Goal: Task Accomplishment & Management: Use online tool/utility

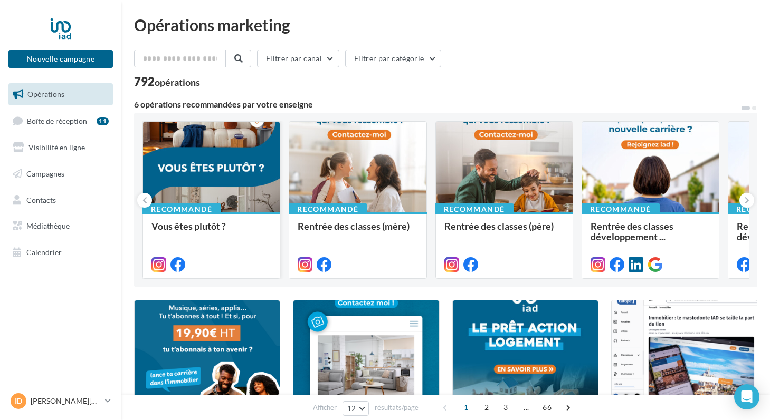
click at [212, 248] on div "Vous êtes plutôt ?" at bounding box center [211, 245] width 120 height 48
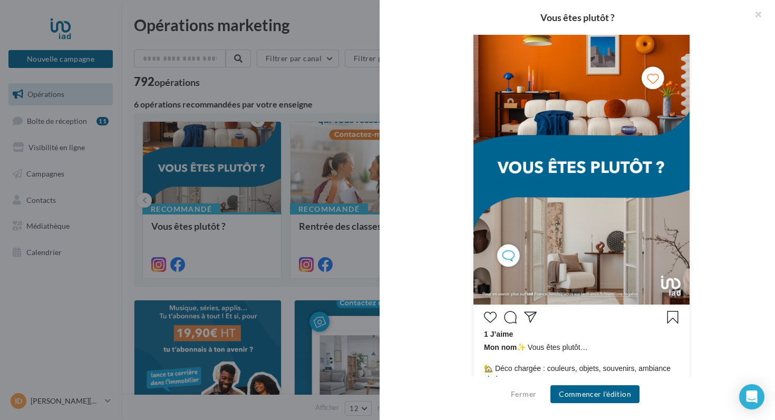
scroll to position [77, 0]
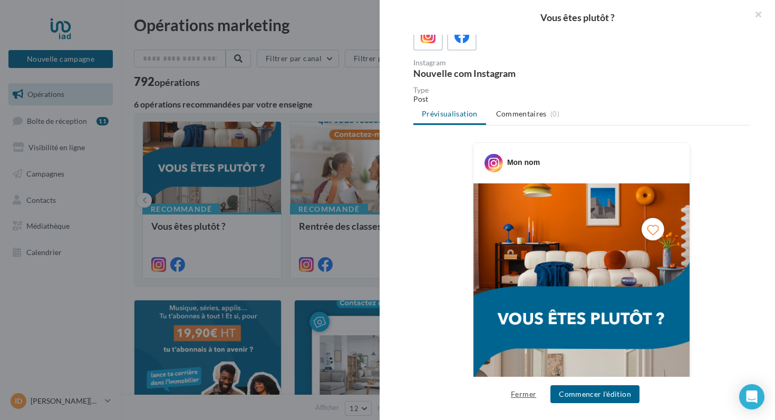
click at [522, 396] on button "Fermer" at bounding box center [524, 394] width 34 height 13
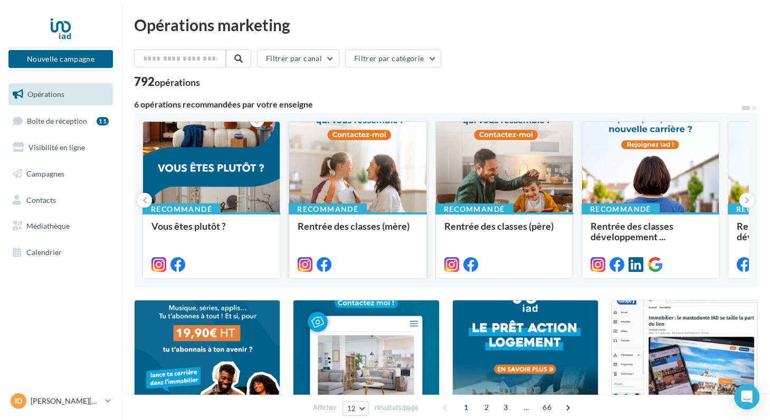
click at [374, 178] on div at bounding box center [357, 168] width 137 height 92
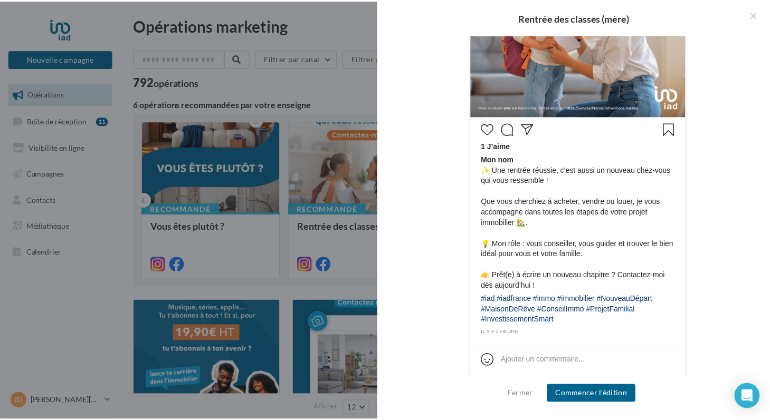
scroll to position [421, 0]
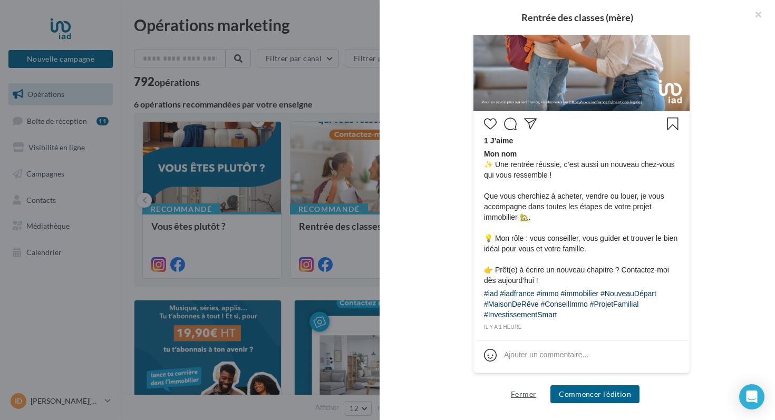
click at [521, 392] on button "Fermer" at bounding box center [524, 394] width 34 height 13
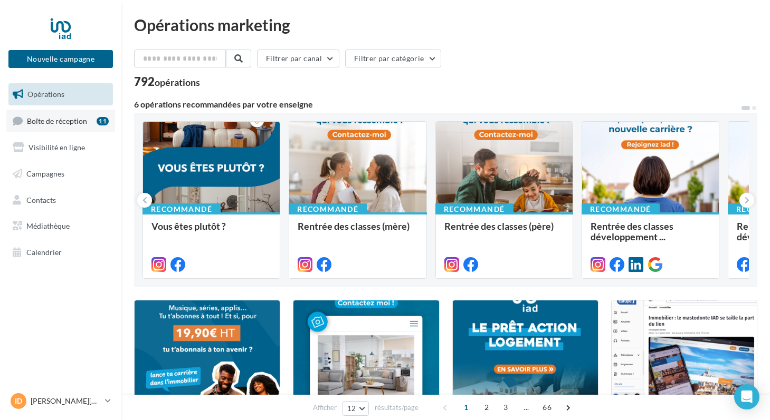
click at [45, 121] on span "Boîte de réception" at bounding box center [57, 120] width 60 height 9
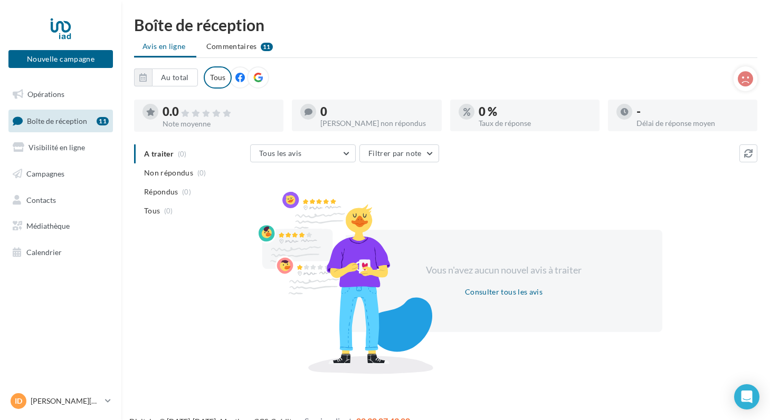
click at [105, 120] on div "11" at bounding box center [103, 121] width 12 height 8
click at [55, 93] on span "Opérations" at bounding box center [45, 94] width 37 height 9
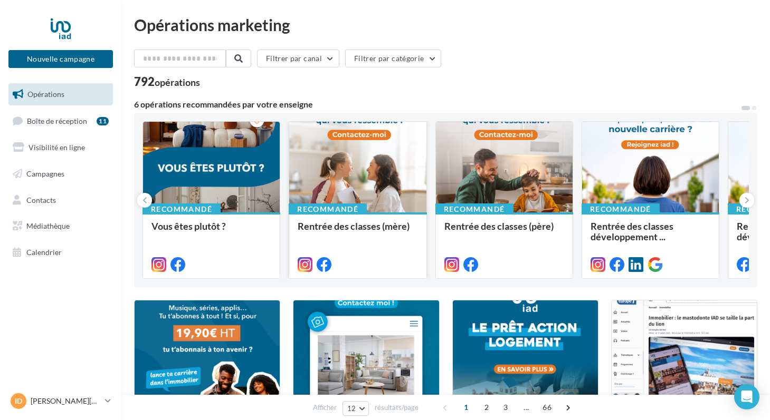
click at [368, 239] on div "Rentrée des classes (mère)" at bounding box center [357, 231] width 120 height 21
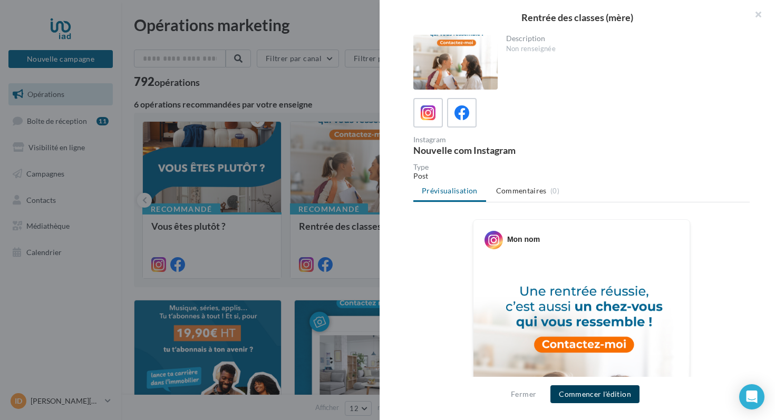
click at [607, 390] on button "Commencer l'édition" at bounding box center [595, 395] width 89 height 18
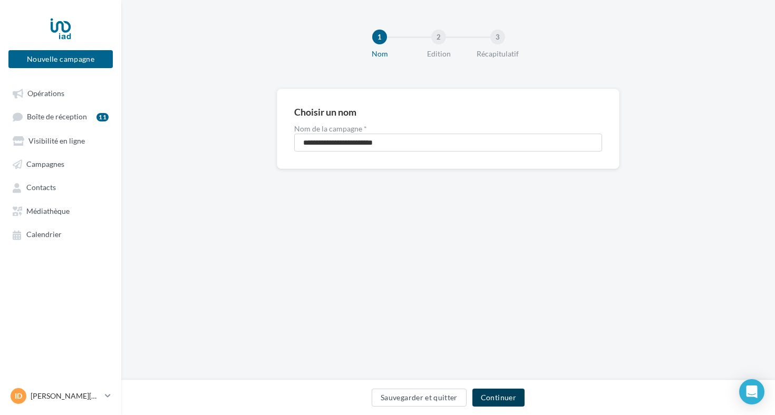
click at [506, 397] on button "Continuer" at bounding box center [499, 397] width 52 height 18
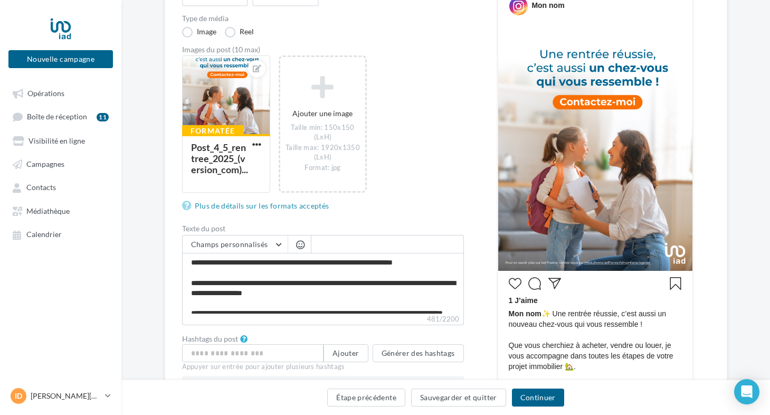
scroll to position [179, 0]
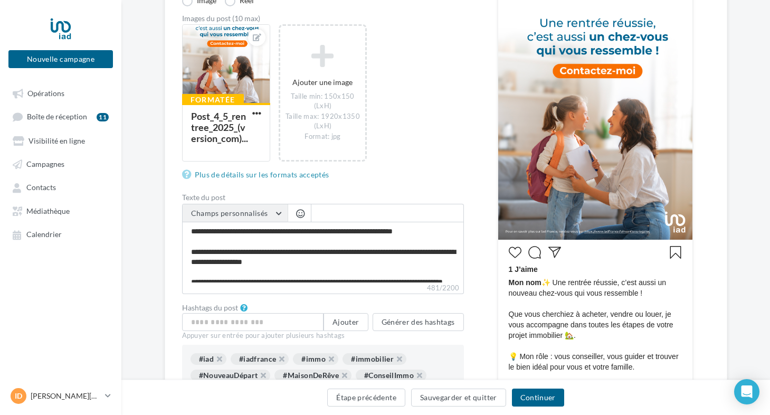
click at [275, 213] on button "Champs personnalisés" at bounding box center [234, 213] width 105 height 18
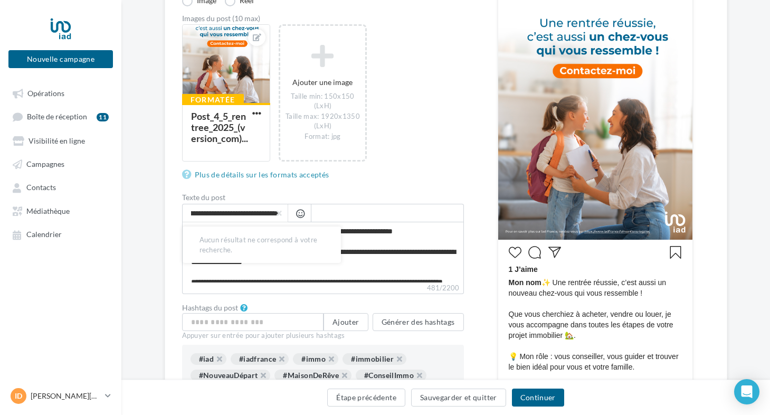
type input "**********"
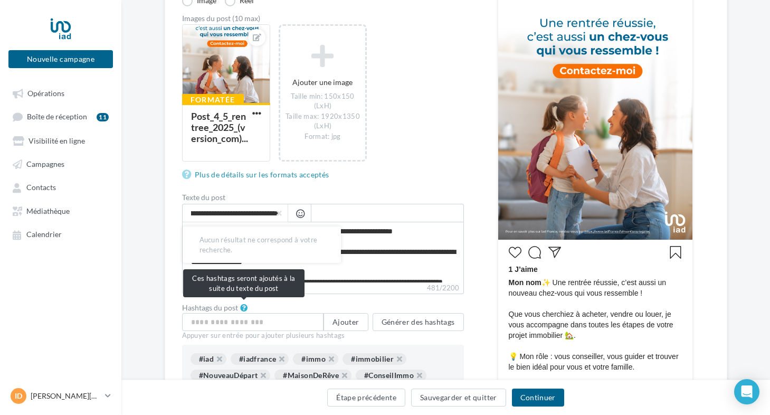
click at [242, 305] on icon at bounding box center [243, 307] width 8 height 7
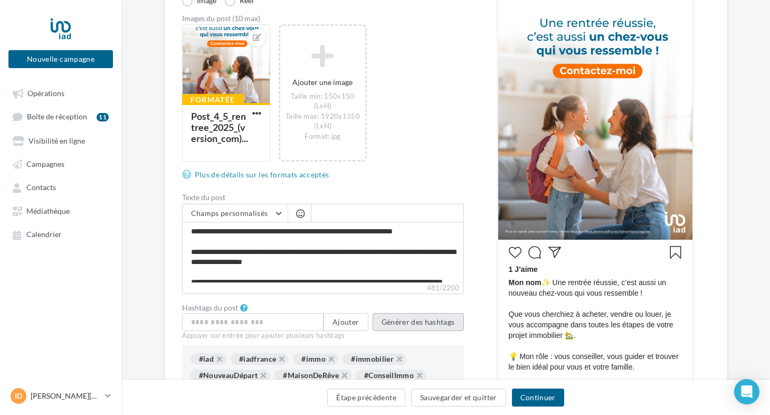
click at [427, 324] on button "Générer des hashtags" at bounding box center [417, 322] width 91 height 18
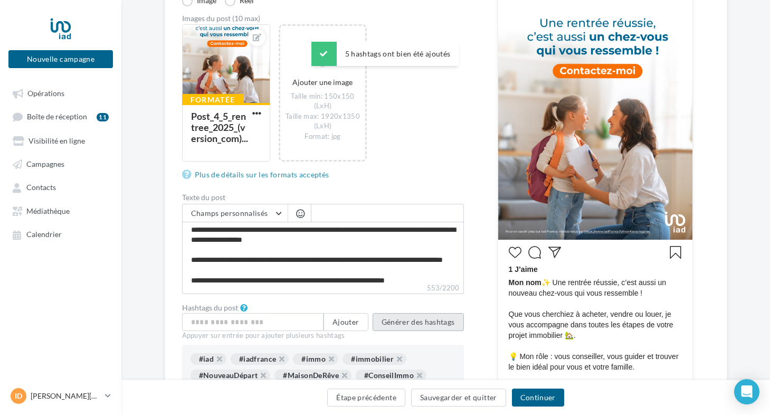
scroll to position [40, 0]
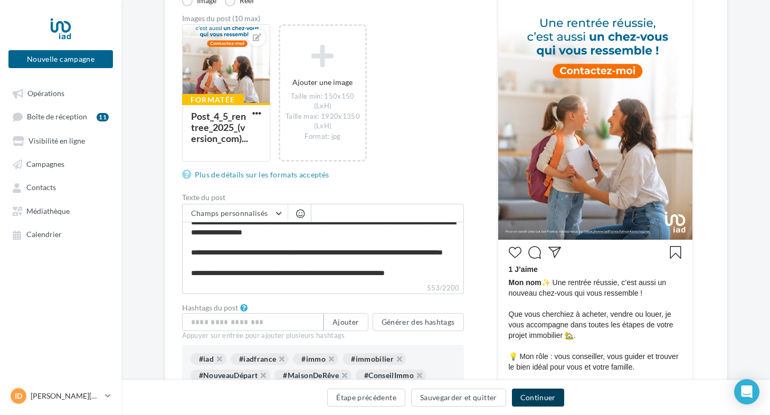
click at [526, 402] on button "Continuer" at bounding box center [538, 397] width 52 height 18
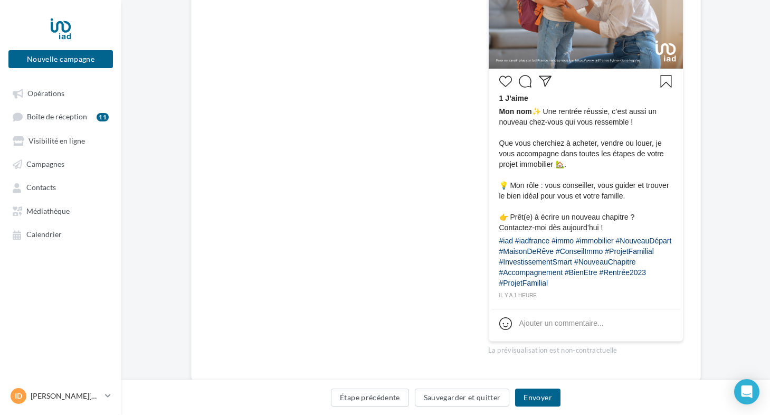
scroll to position [341, 0]
click at [365, 400] on button "Étape précédente" at bounding box center [370, 397] width 78 height 18
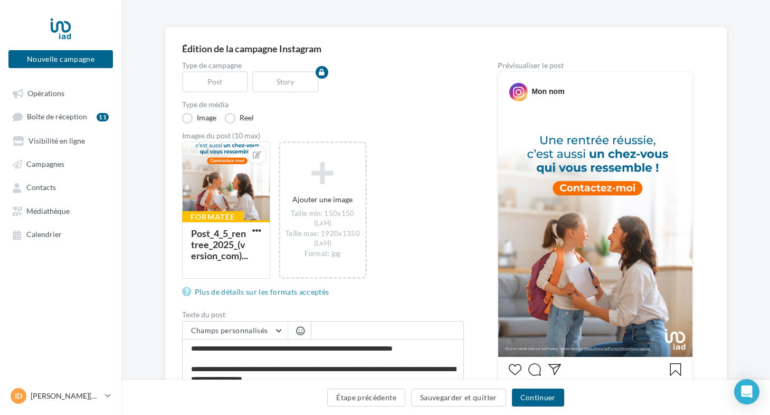
scroll to position [61, 0]
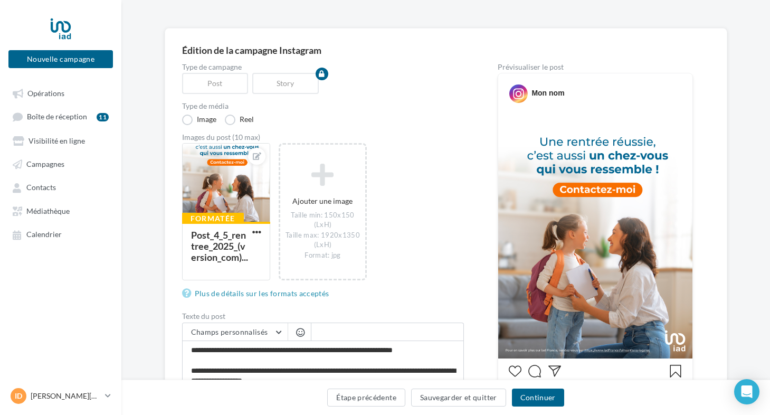
click at [543, 97] on div "Mon nom" at bounding box center [547, 93] width 33 height 11
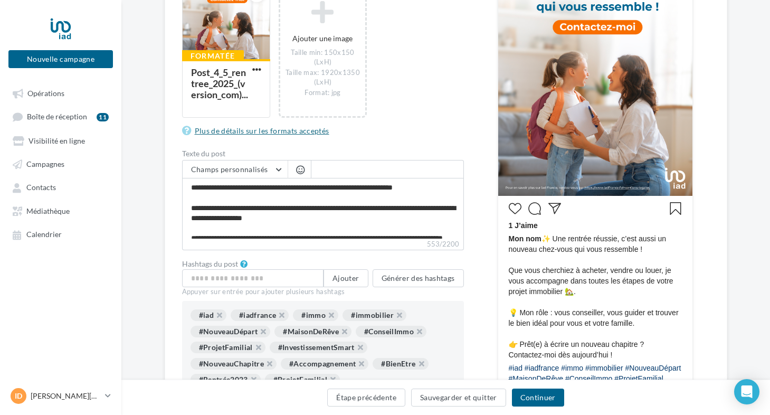
scroll to position [152, 0]
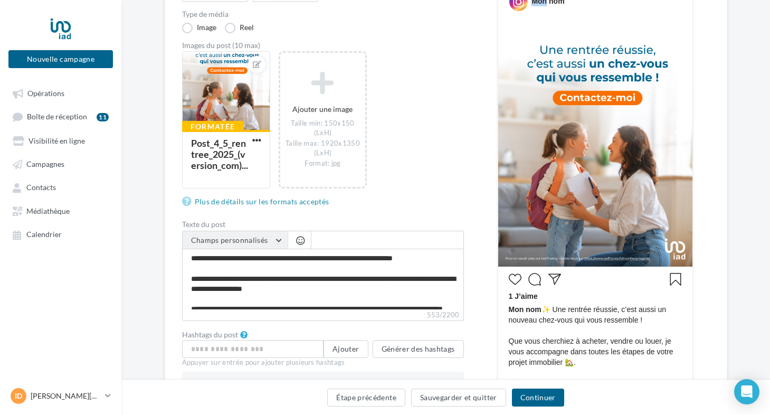
click at [278, 237] on button "Champs personnalisés" at bounding box center [234, 240] width 105 height 18
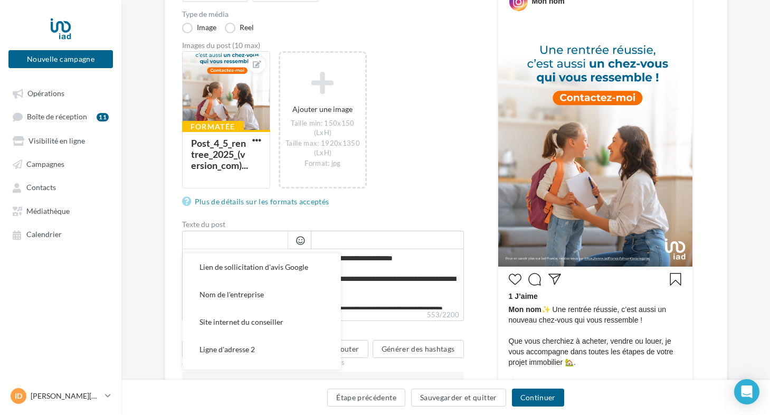
click at [274, 242] on input "text" at bounding box center [234, 240] width 105 height 18
click at [281, 215] on div "Type de campagne Post Story Type de média Image Reel Images du post (10 max) Fo…" at bounding box center [323, 267] width 282 height 590
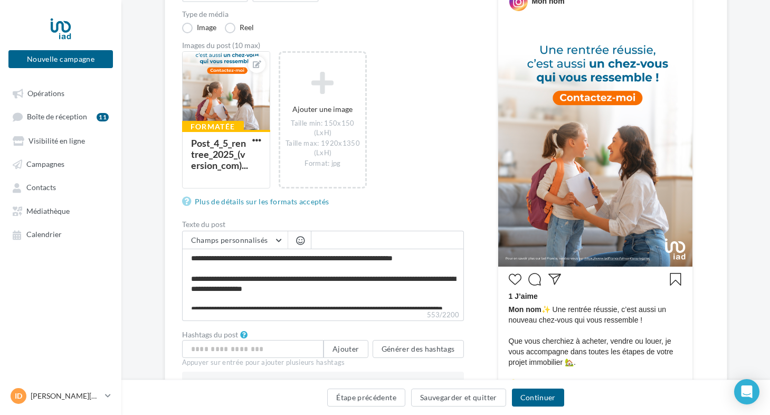
click at [343, 245] on span at bounding box center [387, 239] width 152 height 18
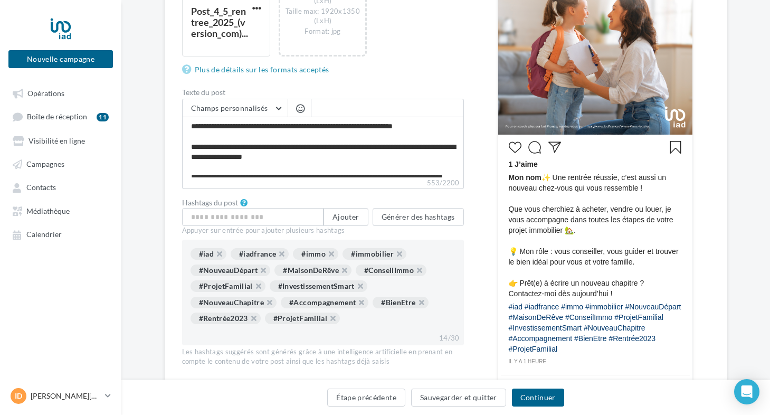
scroll to position [379, 0]
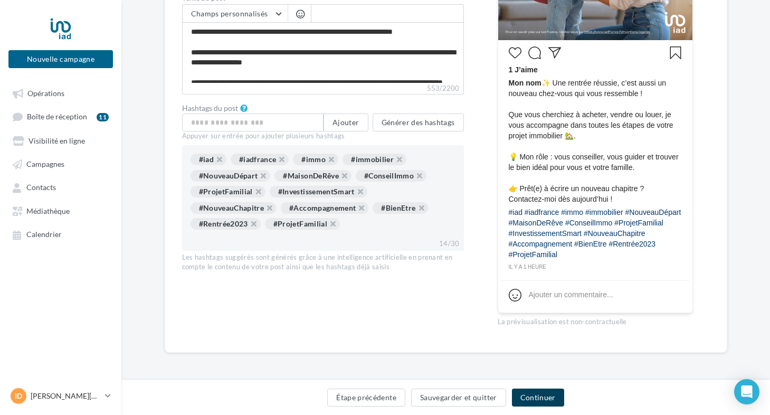
click at [542, 398] on button "Continuer" at bounding box center [538, 397] width 52 height 18
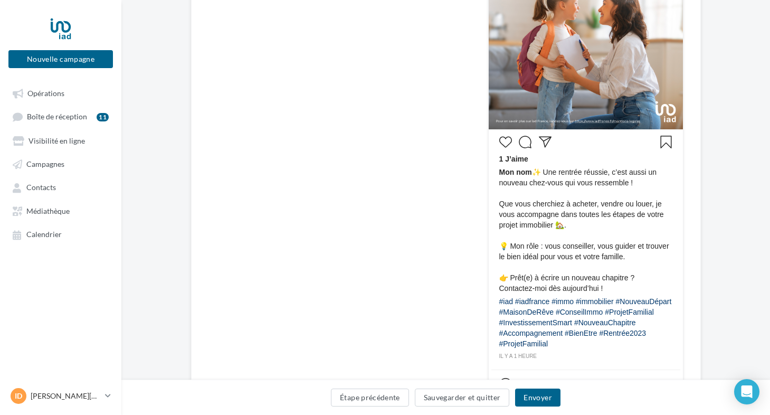
scroll to position [280, 0]
click at [541, 398] on button "Envoyer" at bounding box center [537, 397] width 45 height 18
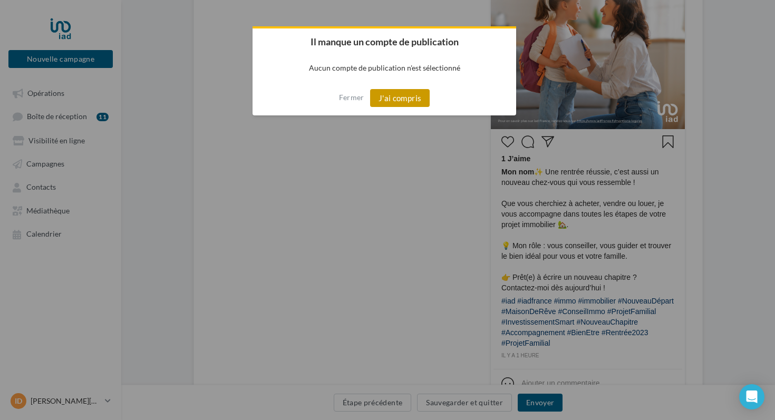
click at [391, 104] on button "J'ai compris" at bounding box center [400, 98] width 60 height 18
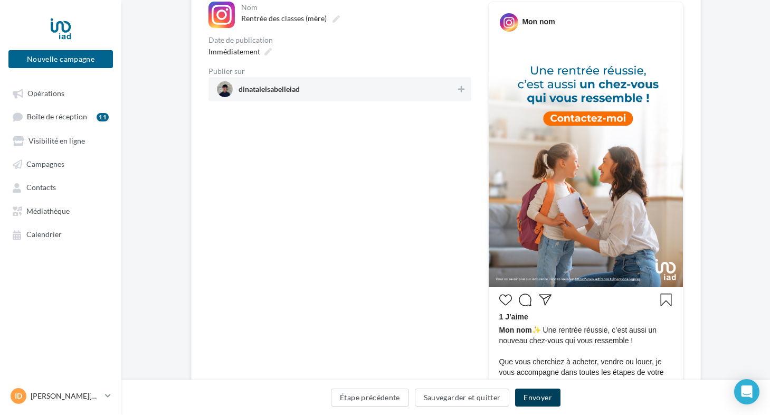
scroll to position [202, 0]
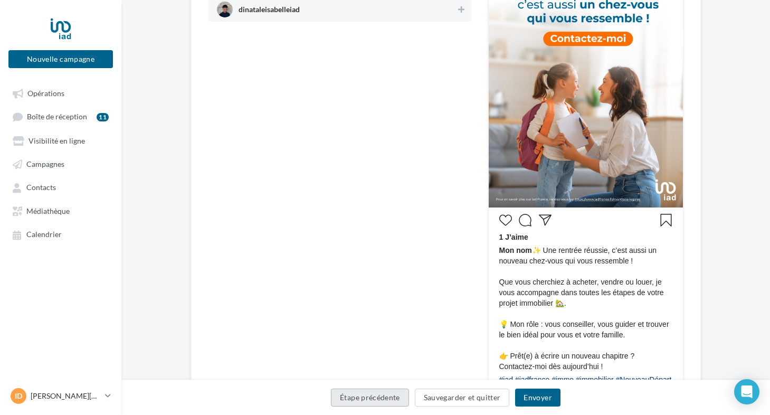
click at [364, 394] on button "Étape précédente" at bounding box center [370, 397] width 78 height 18
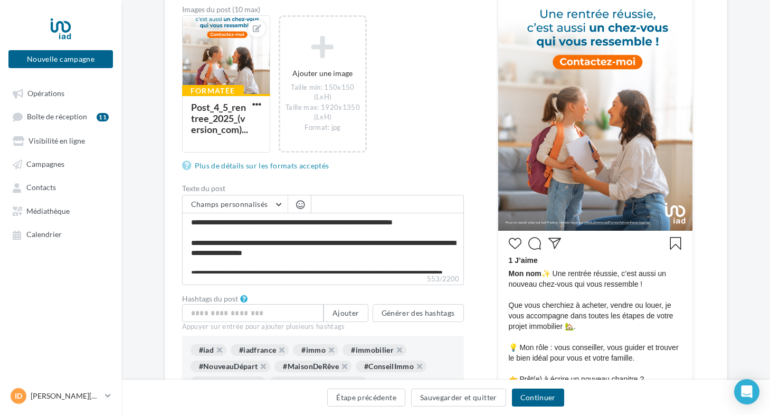
scroll to position [245, 0]
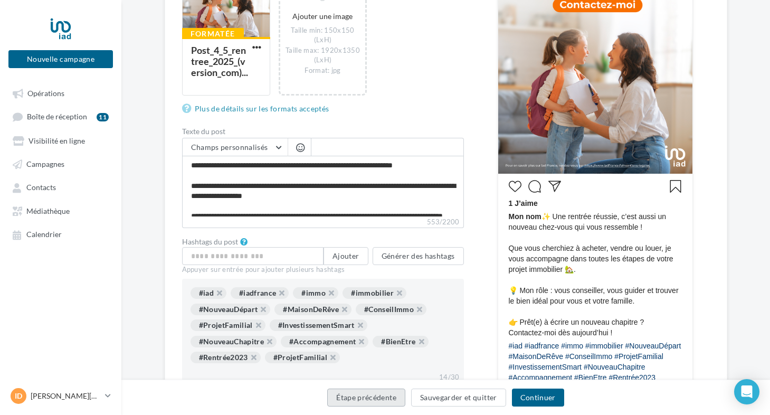
click at [371, 399] on button "Étape précédente" at bounding box center [366, 397] width 78 height 18
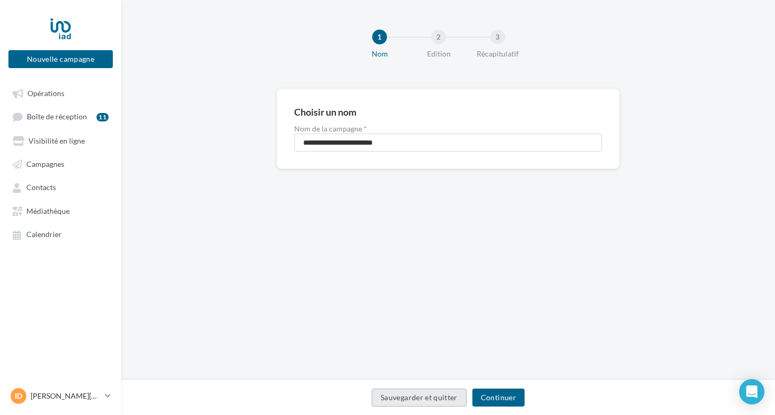
click at [396, 401] on button "Sauvegarder et quitter" at bounding box center [419, 397] width 95 height 18
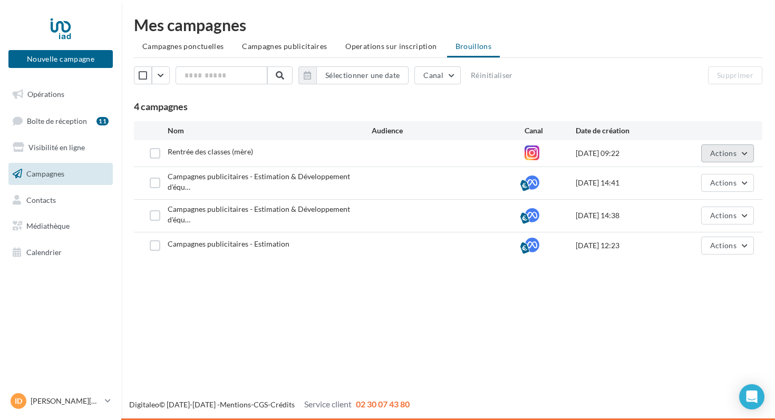
click at [747, 155] on button "Actions" at bounding box center [727, 154] width 53 height 18
click at [544, 306] on div "Nouvelle campagne Nouvelle campagne Opérations Boîte de réception 11 Visibilité…" at bounding box center [387, 210] width 775 height 420
